Goal: Transaction & Acquisition: Purchase product/service

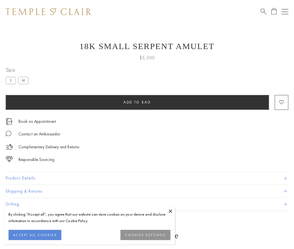
scroll to position [22, 0]
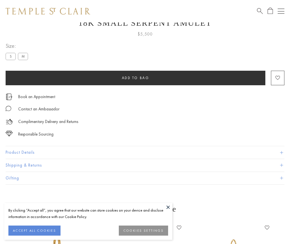
click at [135, 78] on span "Add to bag" at bounding box center [135, 78] width 27 height 5
